Goal: Find specific page/section: Find specific page/section

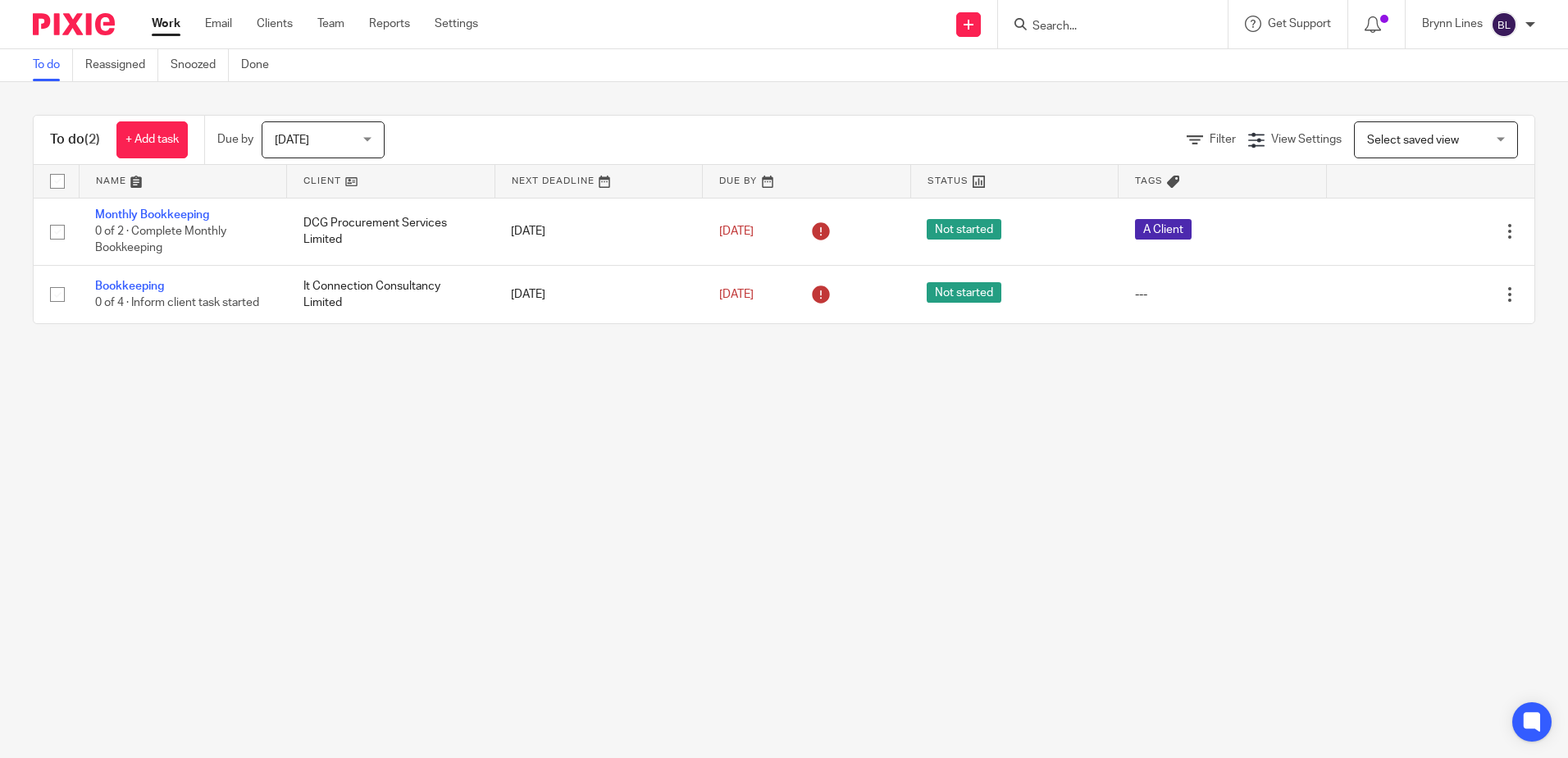
click at [1119, 22] on input "Search" at bounding box center [1104, 28] width 147 height 15
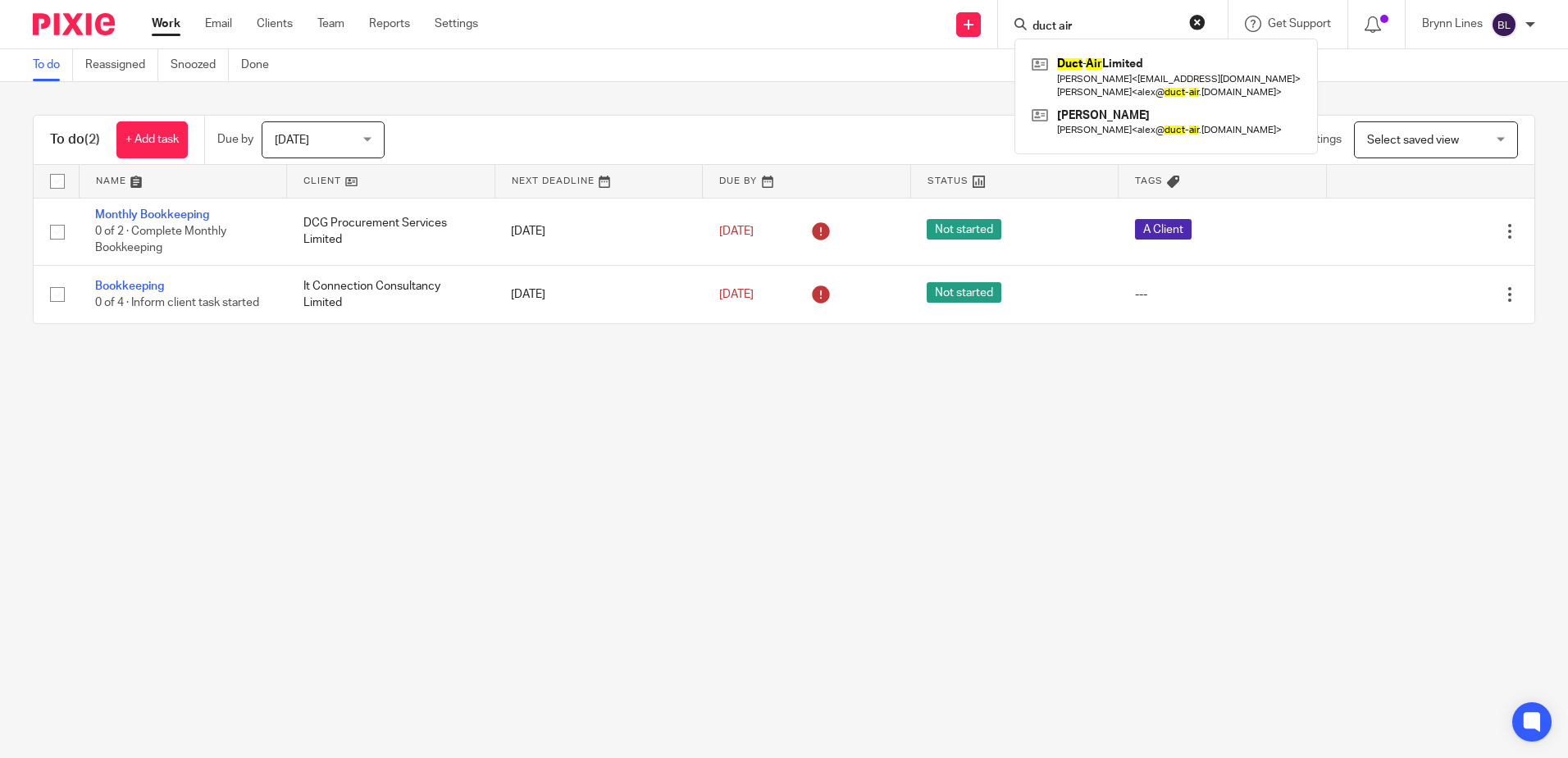
type input "duct air"
click button "submit" at bounding box center [0, 0] width 0 height 0
click at [1080, 87] on link at bounding box center [1167, 77] width 277 height 51
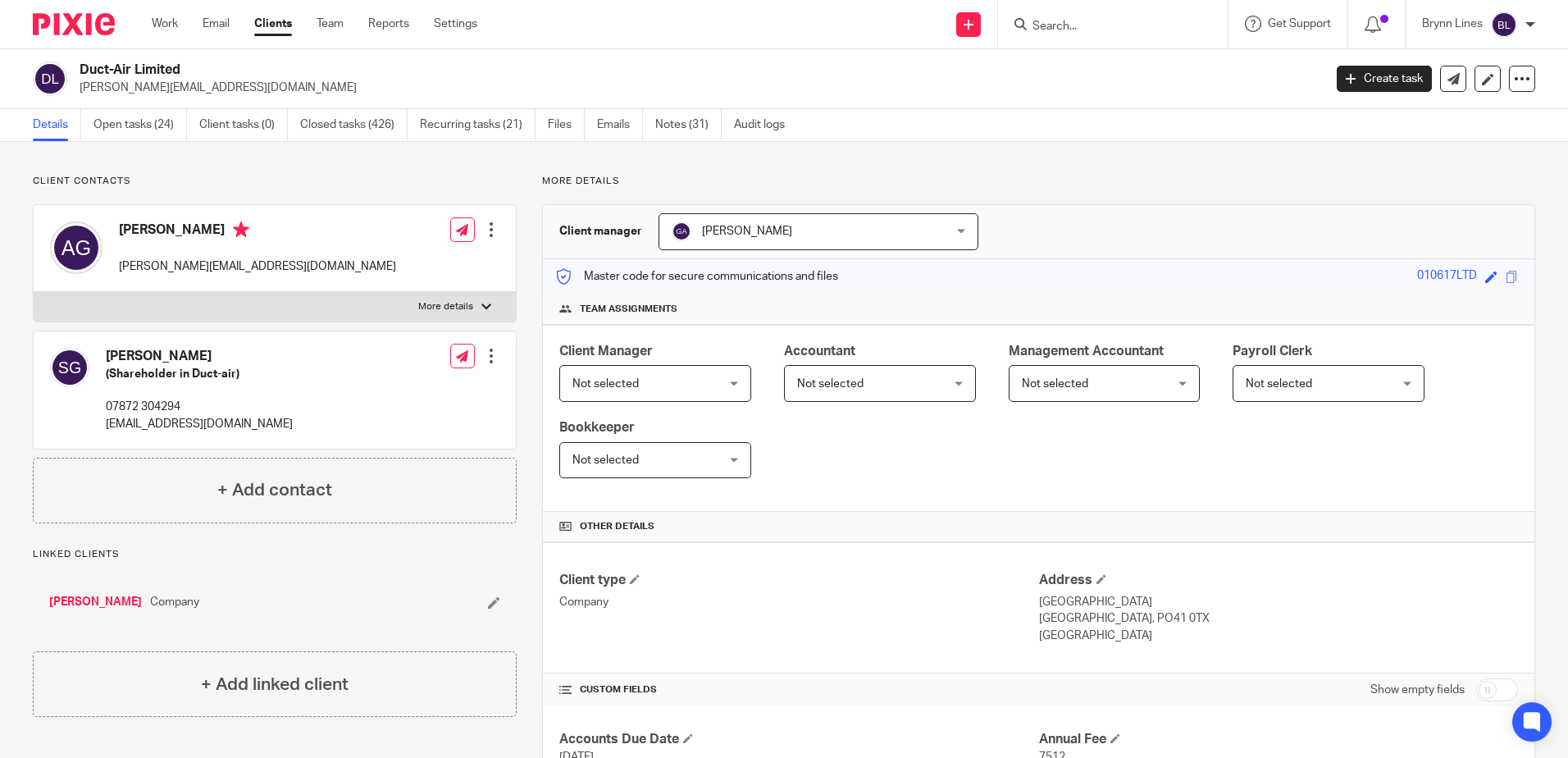
drag, startPoint x: 615, startPoint y: 128, endPoint x: 267, endPoint y: 291, distance: 384.3
click at [614, 128] on link "Emails" at bounding box center [620, 125] width 46 height 32
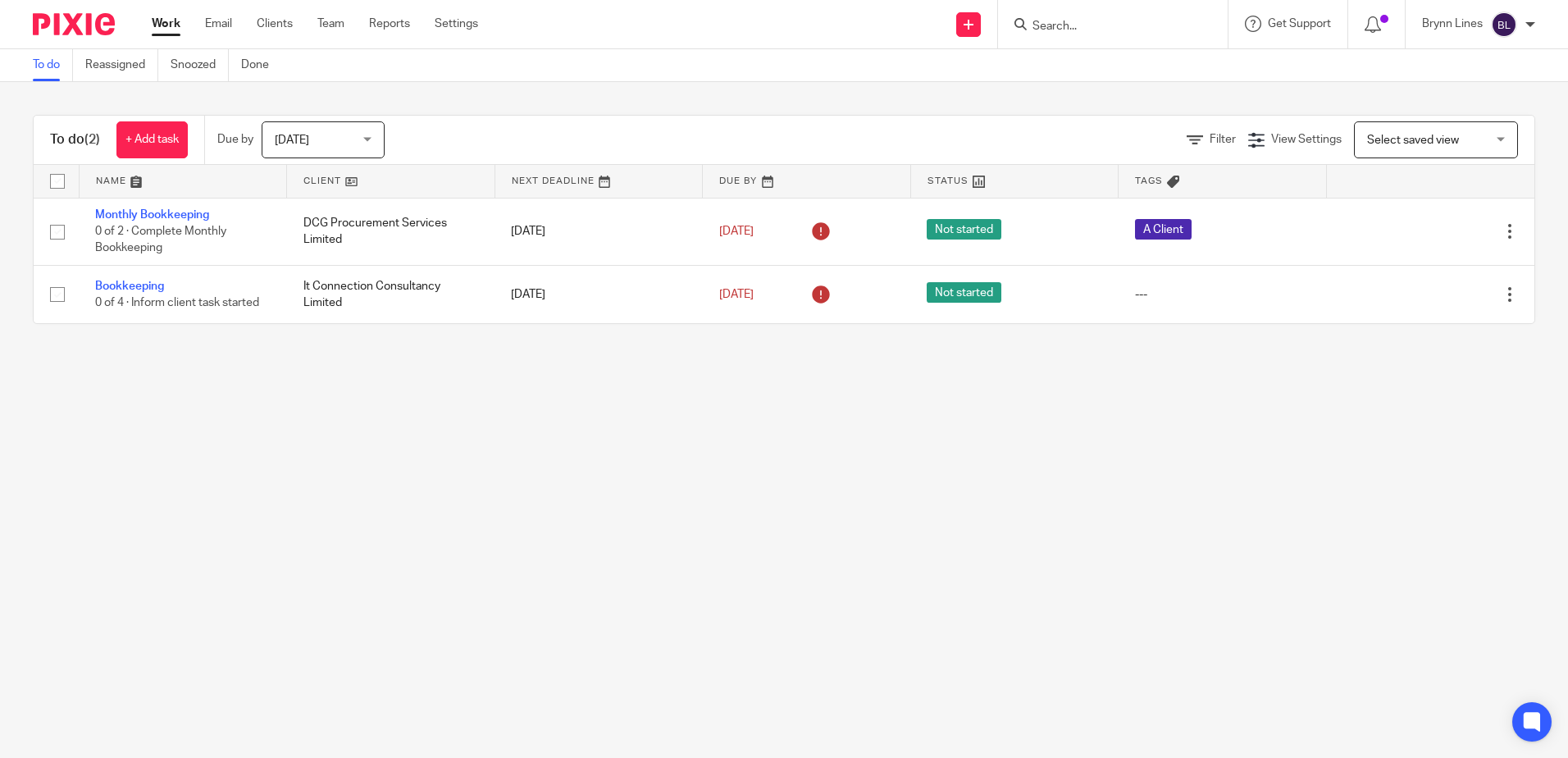
click at [1039, 20] on input "Search" at bounding box center [1104, 28] width 147 height 15
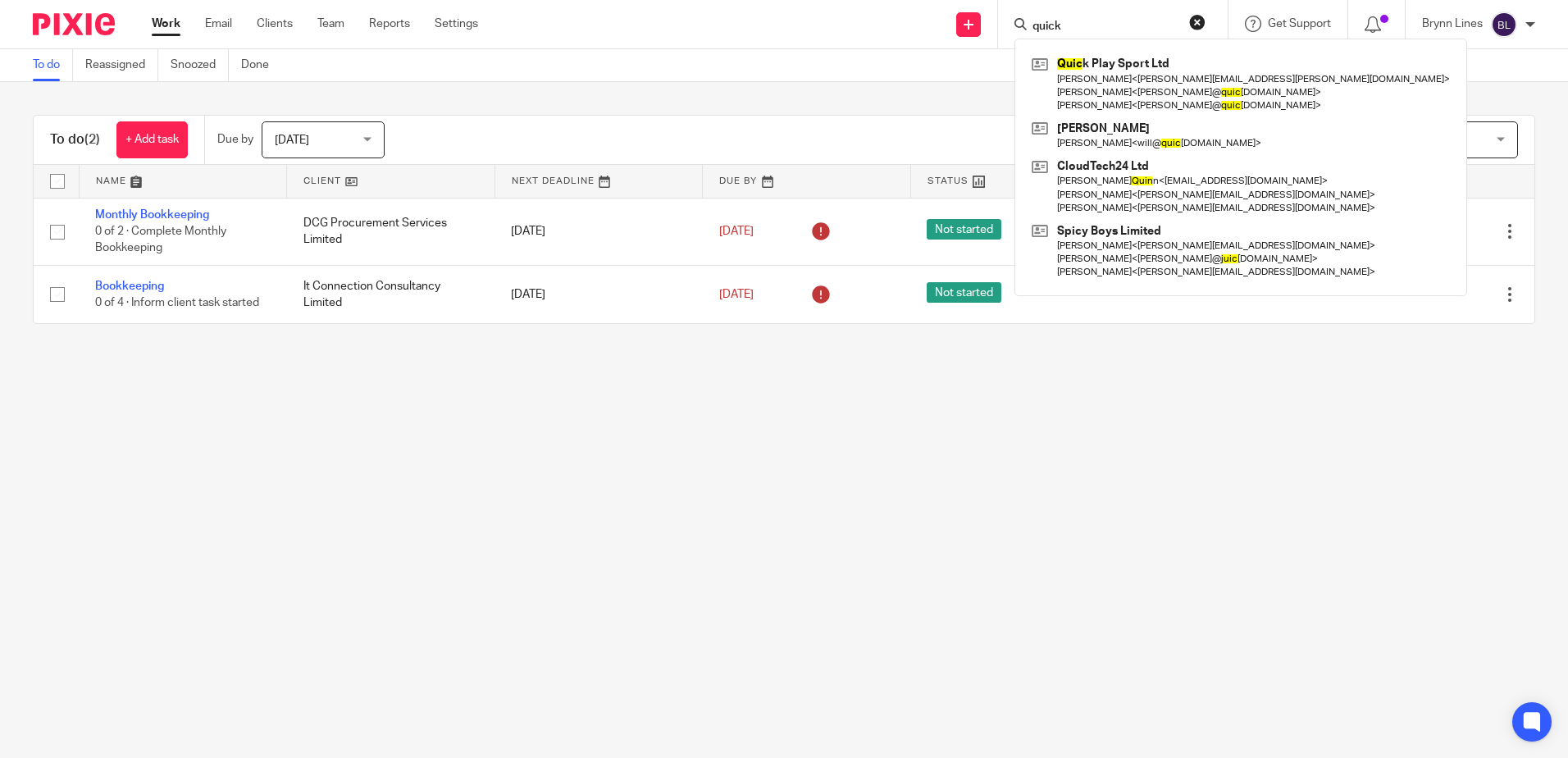
type input "quick"
click button "submit" at bounding box center [0, 0] width 0 height 0
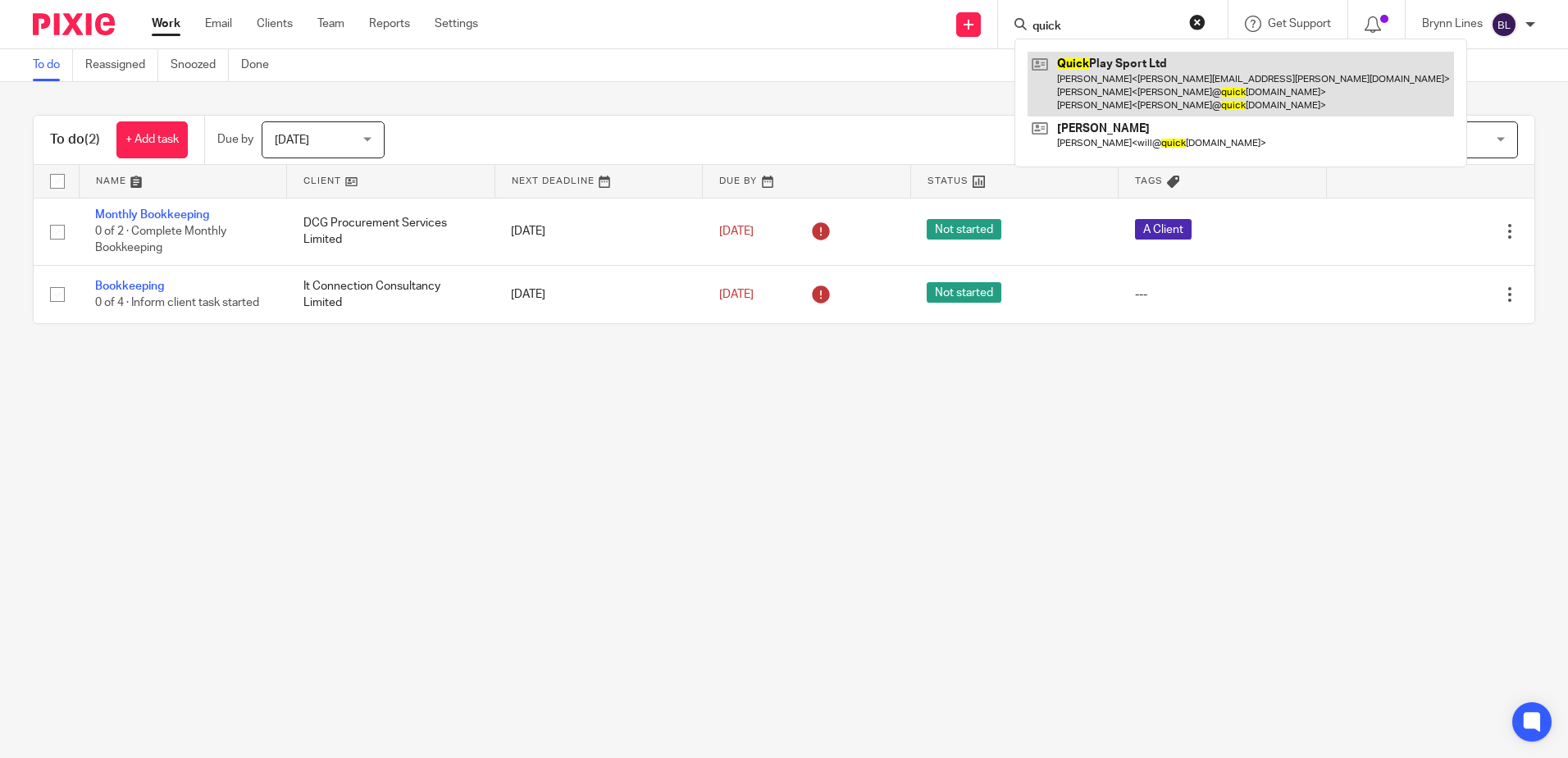
click at [1202, 80] on link at bounding box center [1241, 84] width 427 height 65
click at [1122, 93] on link at bounding box center [1241, 84] width 427 height 65
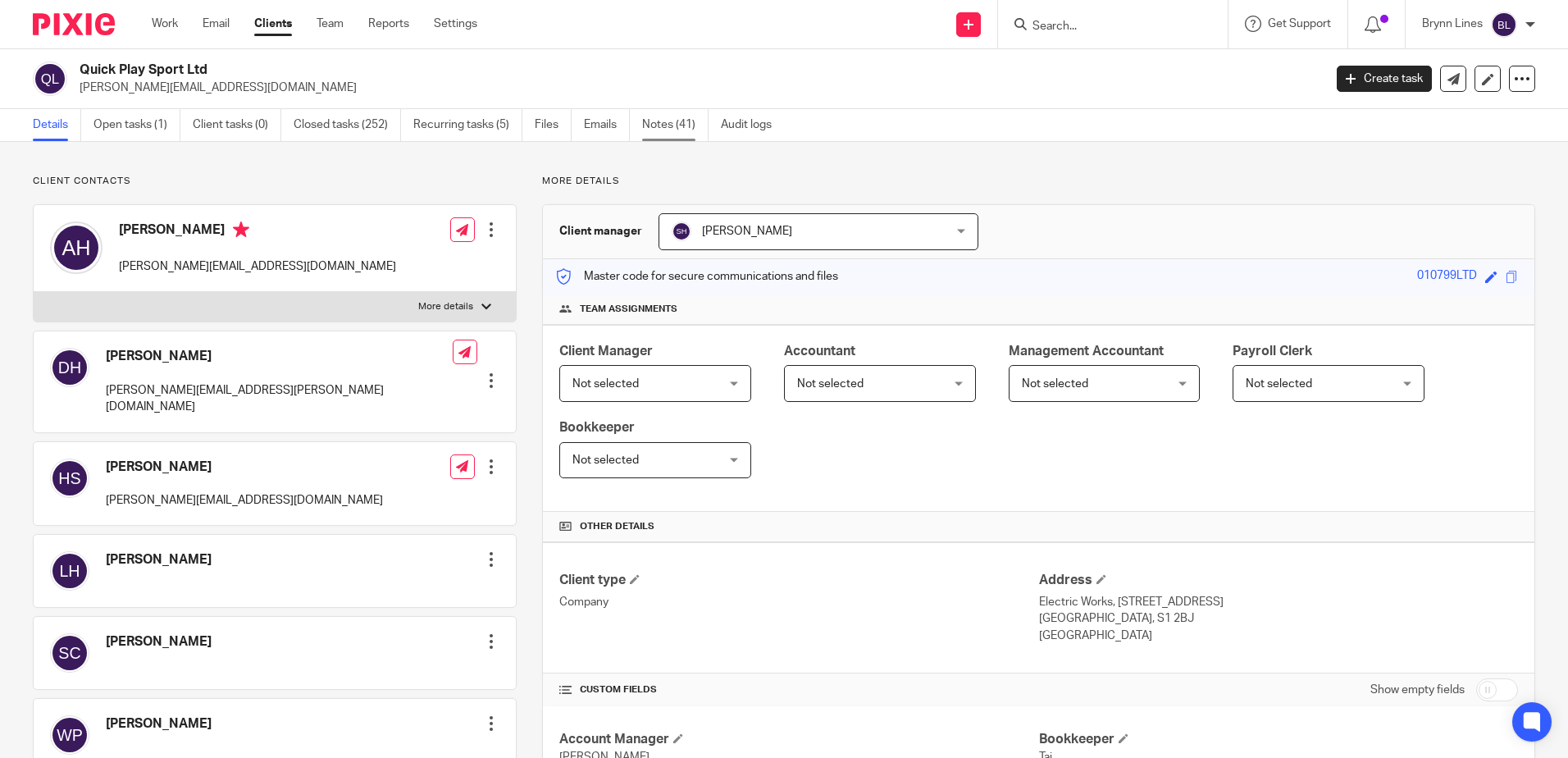
click at [667, 123] on link "Notes (41)" at bounding box center [676, 125] width 67 height 32
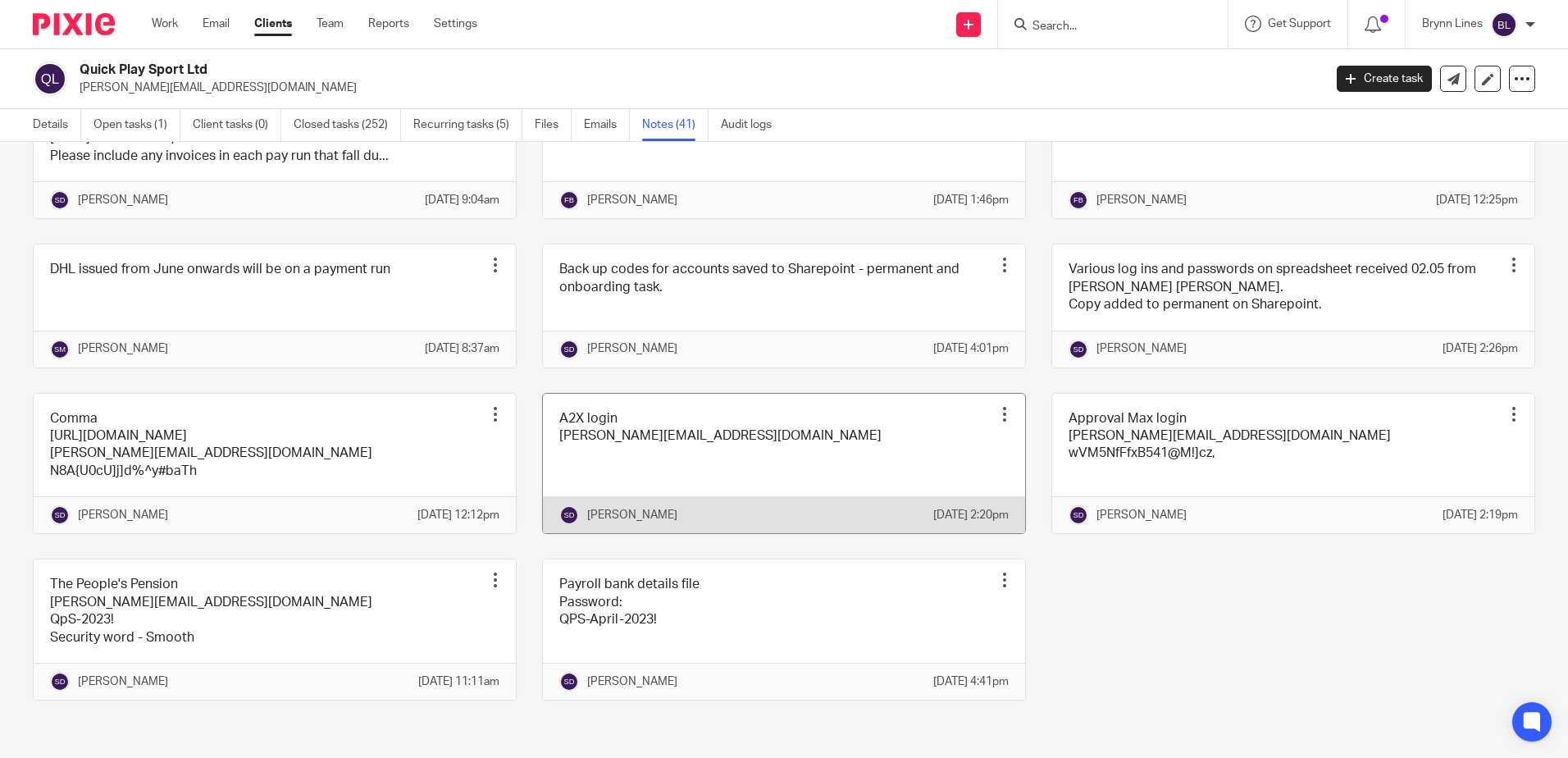
scroll to position [1997, 0]
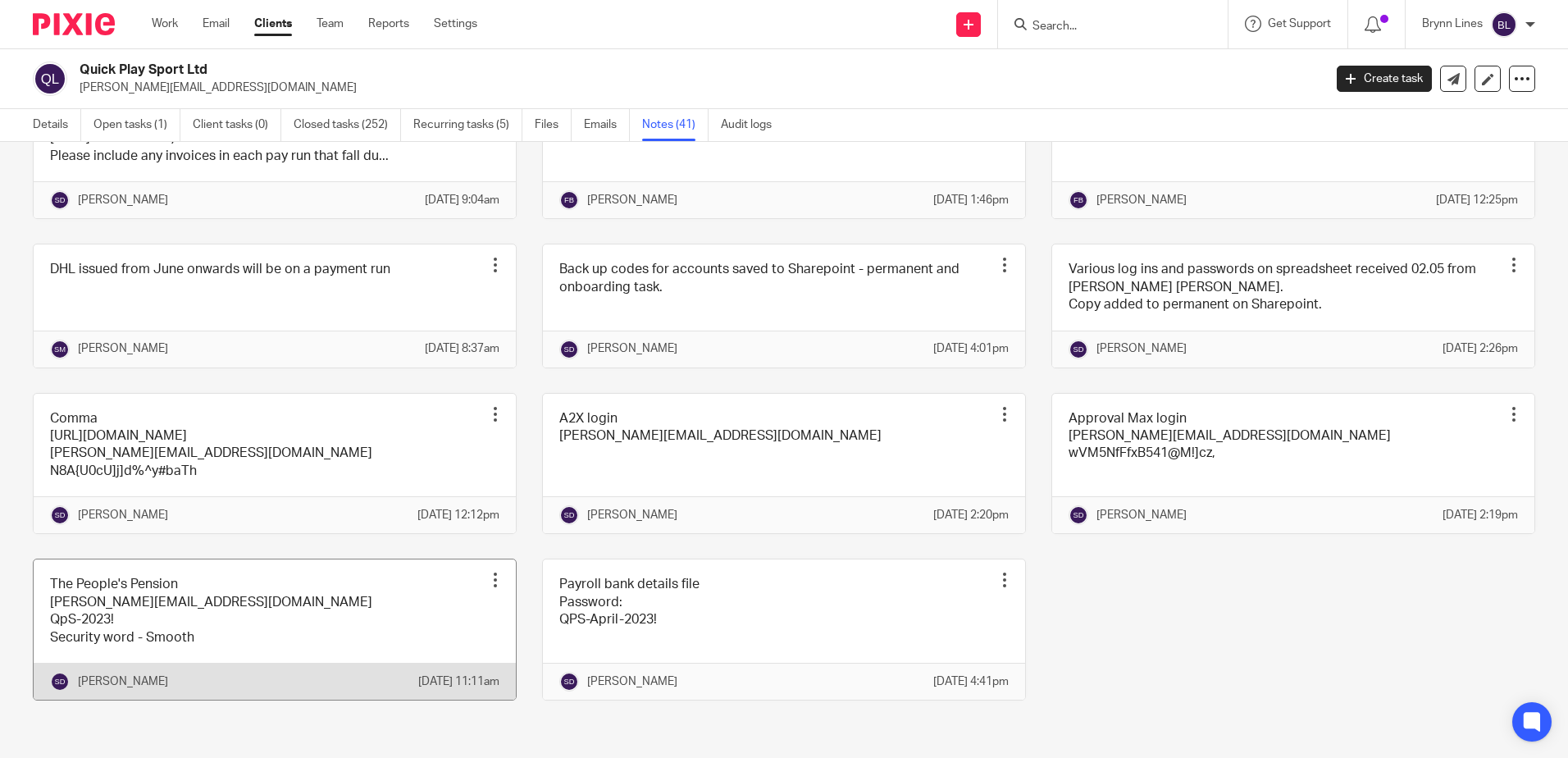
click at [327, 619] on link at bounding box center [275, 630] width 483 height 141
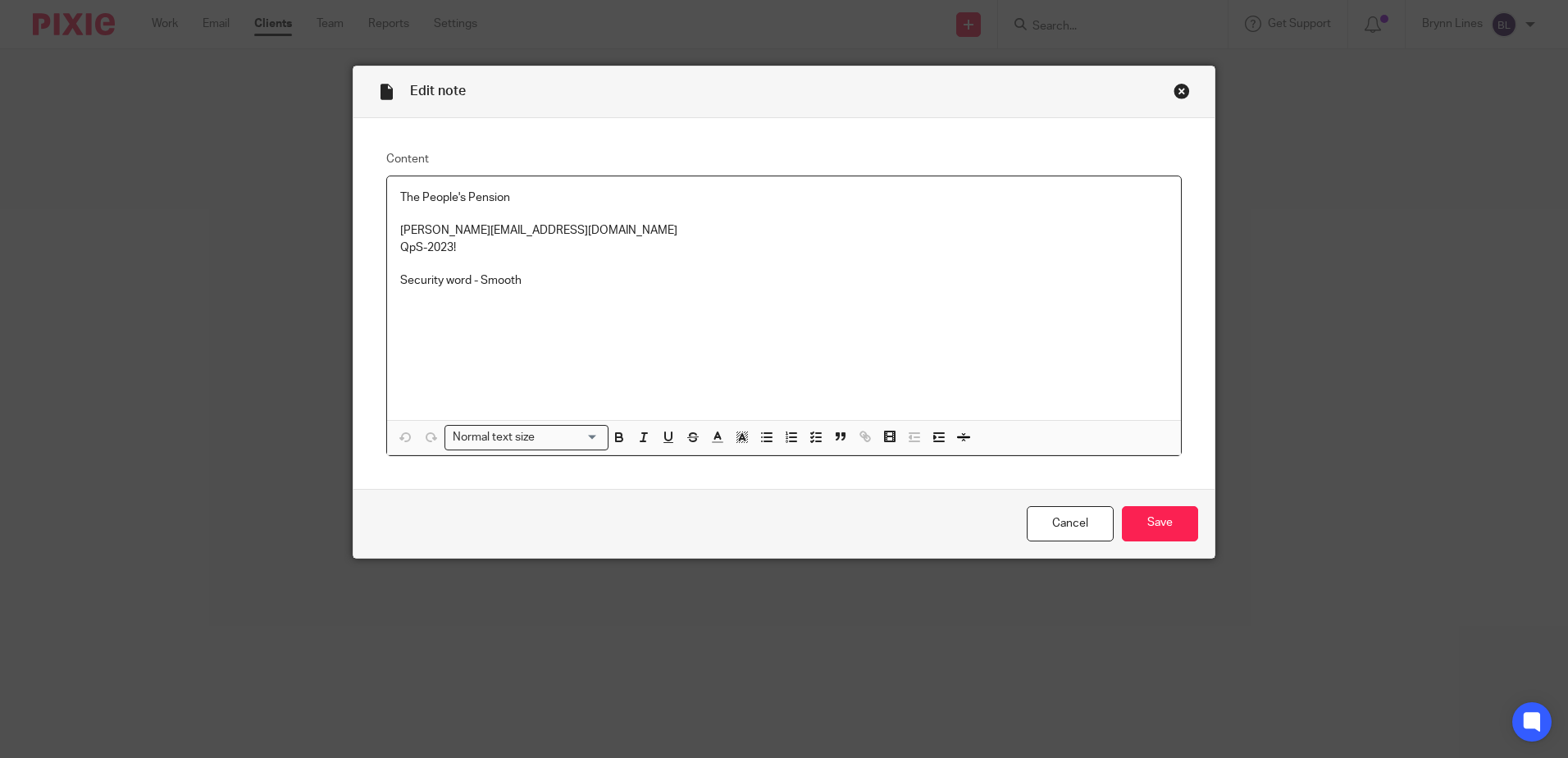
click at [552, 285] on p "Security word - Smooth" at bounding box center [784, 280] width 768 height 16
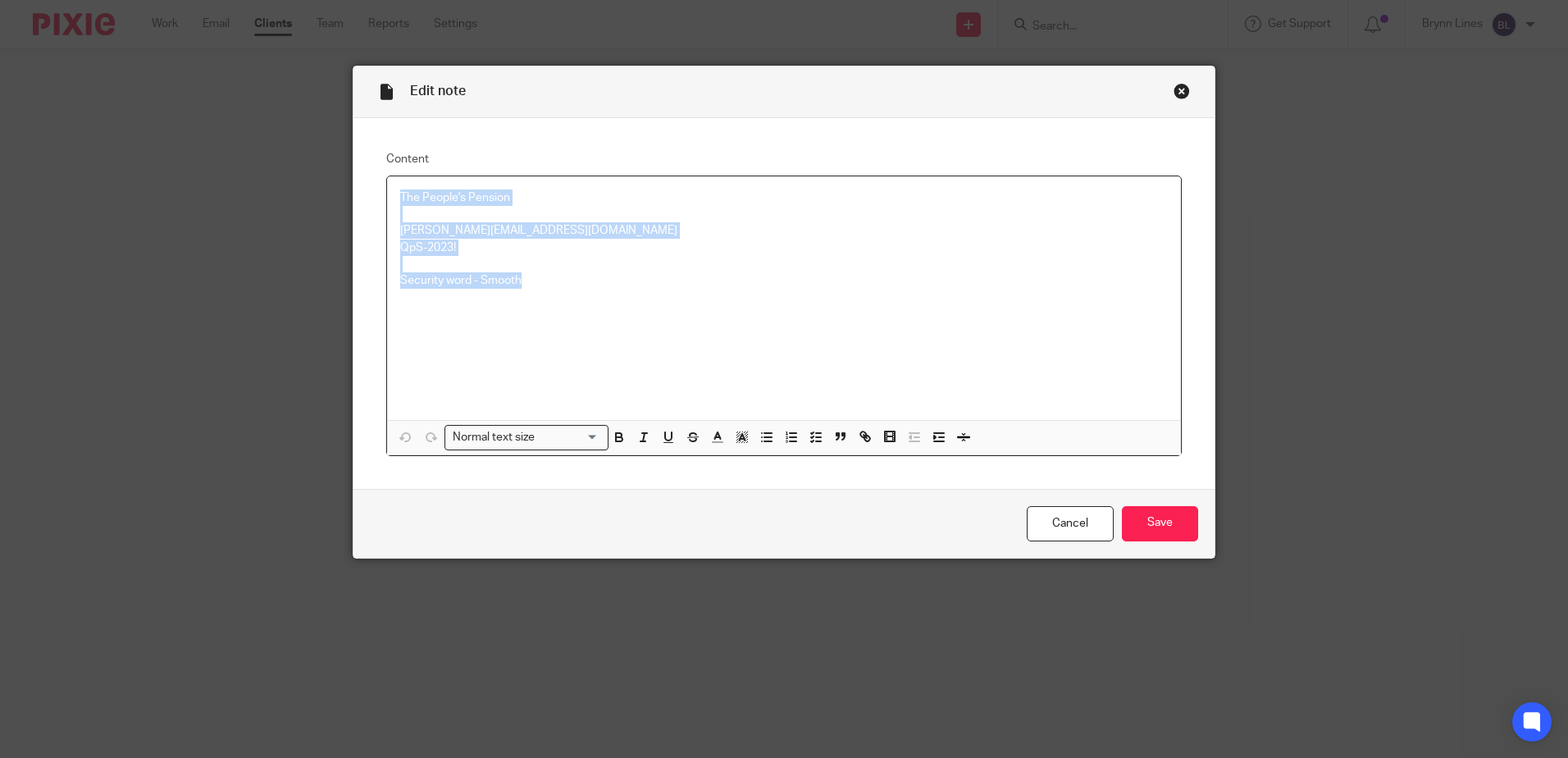
drag, startPoint x: 552, startPoint y: 285, endPoint x: 427, endPoint y: 204, distance: 148.9
click at [372, 173] on div "Content The People's Pension [PERSON_NAME][EMAIL_ADDRESS][DOMAIN_NAME] QpS-2023…" at bounding box center [784, 303] width 861 height 370
copy div "The People's Pension [PERSON_NAME][EMAIL_ADDRESS][DOMAIN_NAME] QpS-2023! Securi…"
click at [1174, 91] on div "Close this dialog window" at bounding box center [1181, 90] width 16 height 16
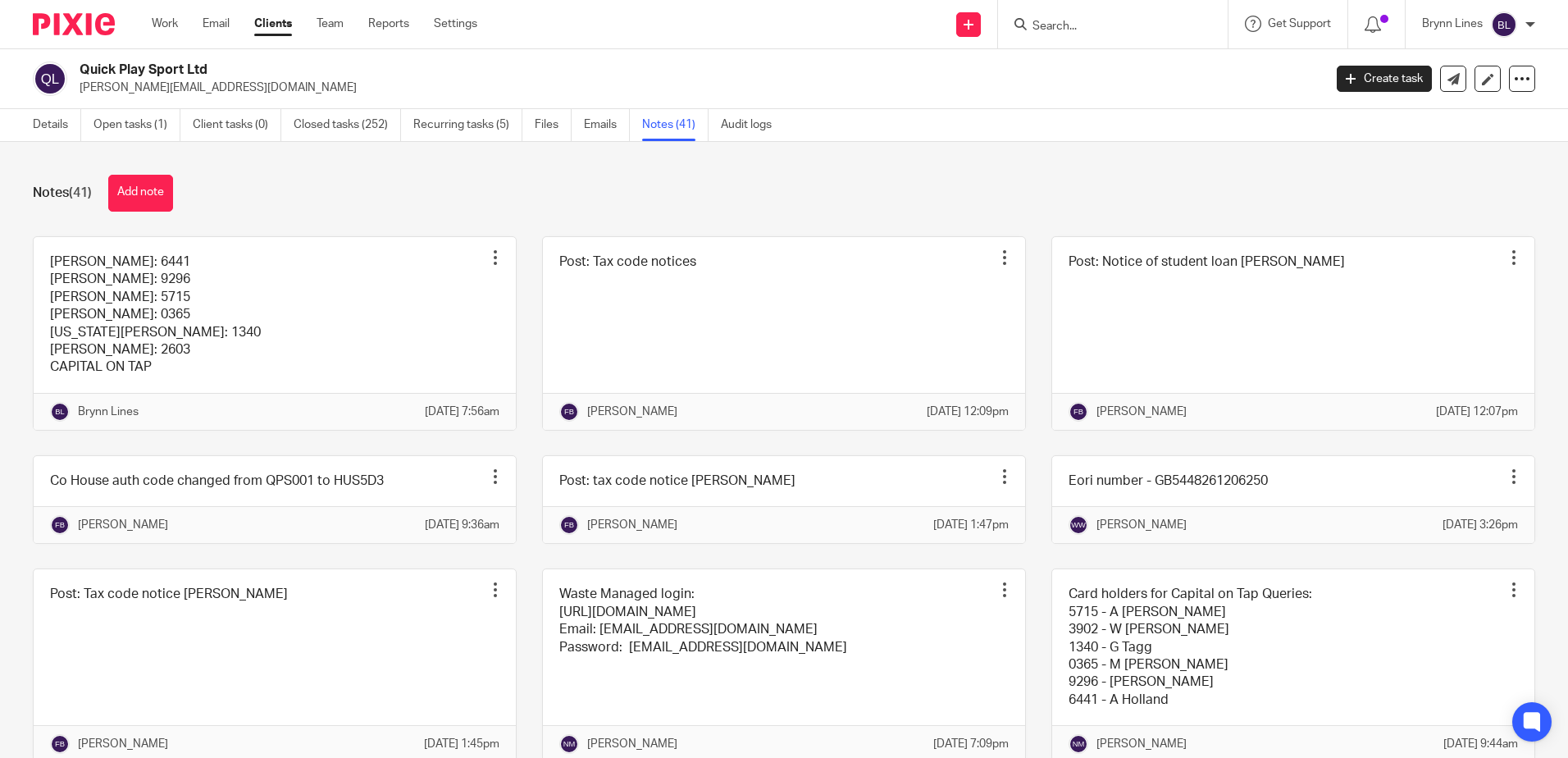
click at [1116, 16] on form at bounding box center [1119, 25] width 175 height 21
click at [1089, 33] on input "Search" at bounding box center [1104, 28] width 147 height 15
type input "temple wea"
click button "submit" at bounding box center [0, 0] width 0 height 0
